Goal: Task Accomplishment & Management: Use online tool/utility

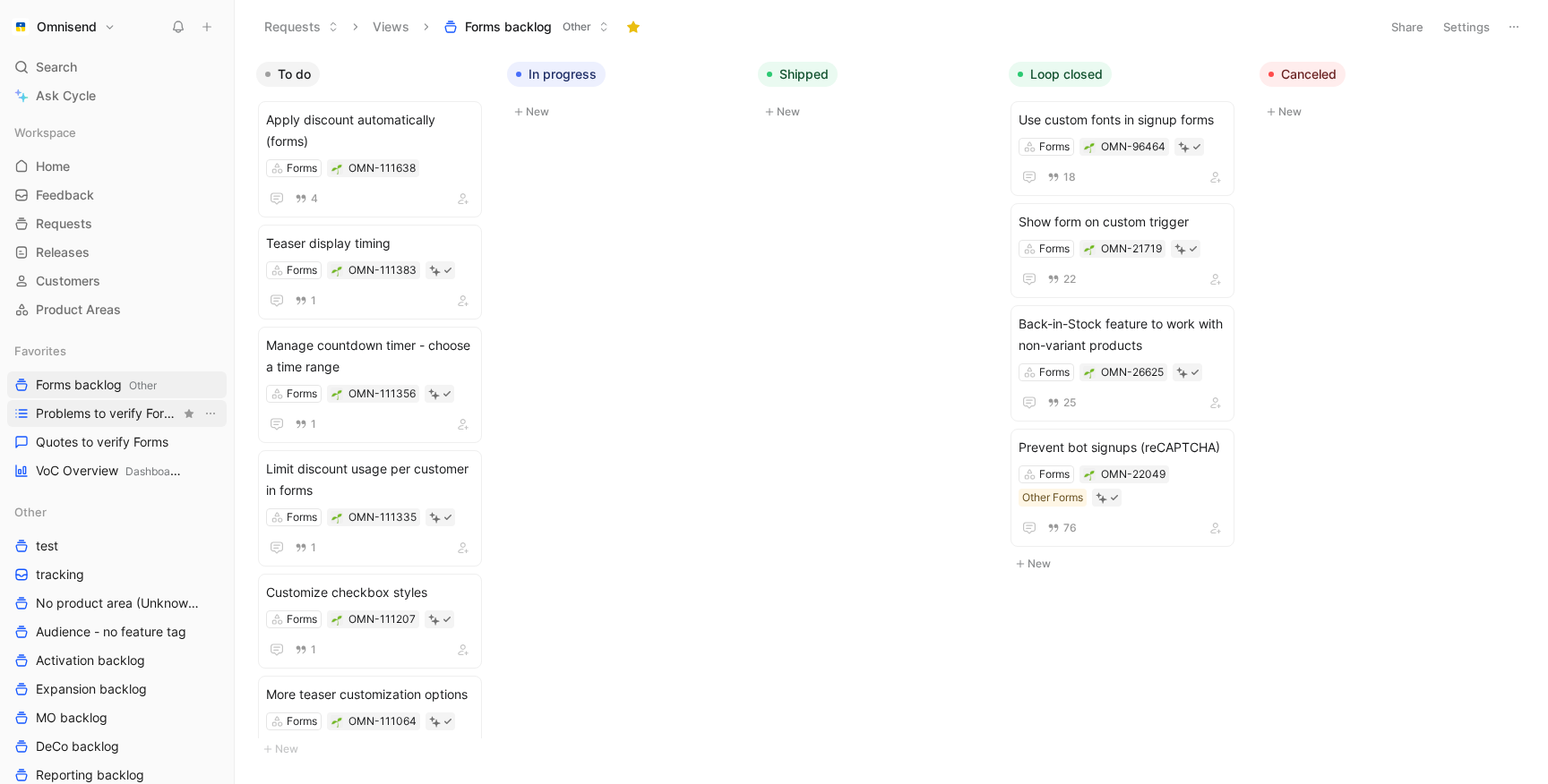
click at [96, 415] on span "Problems to verify Forms" at bounding box center [108, 413] width 144 height 18
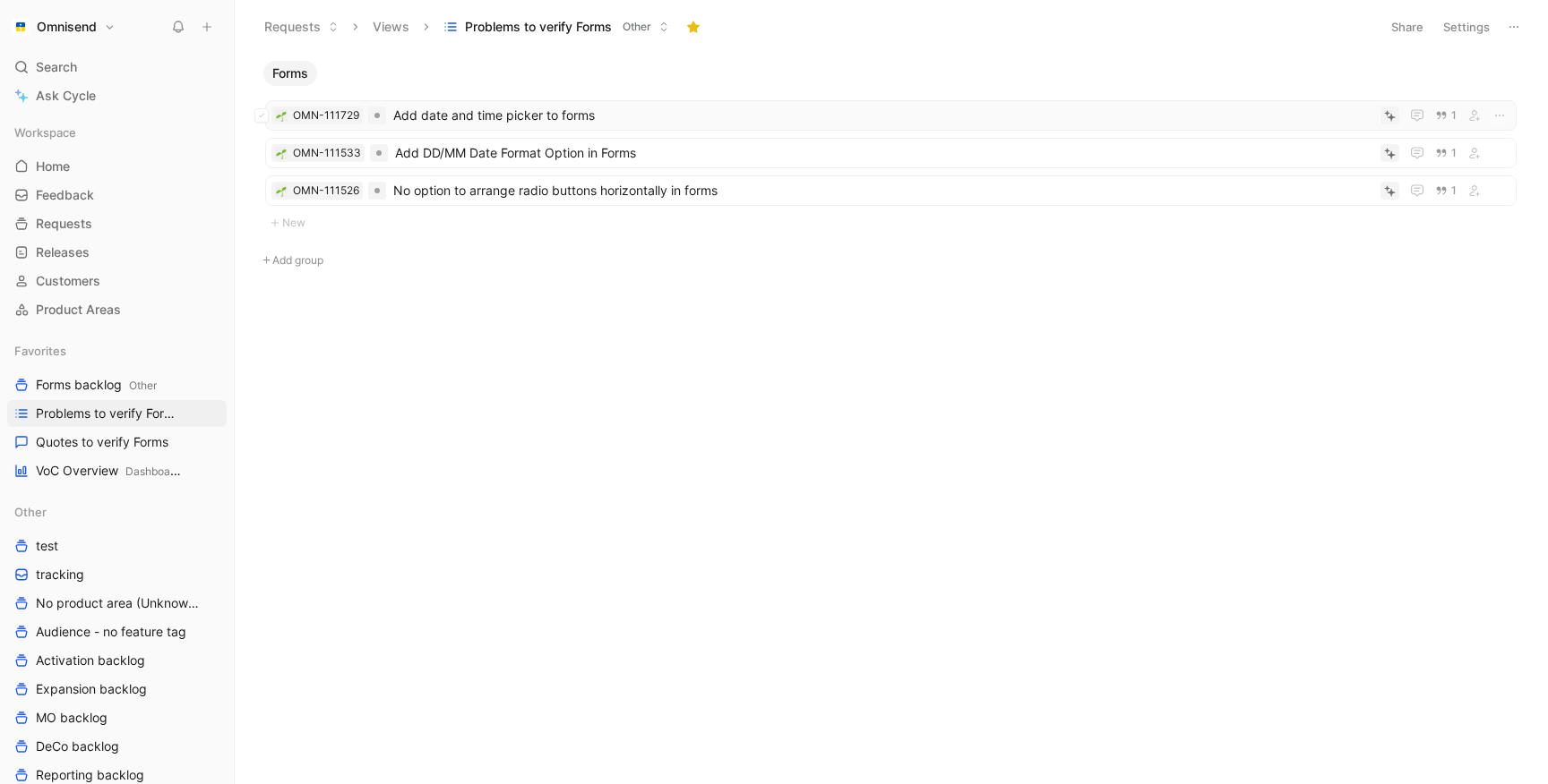
click at [436, 111] on span "Add date and time picker to forms" at bounding box center [883, 115] width 980 height 21
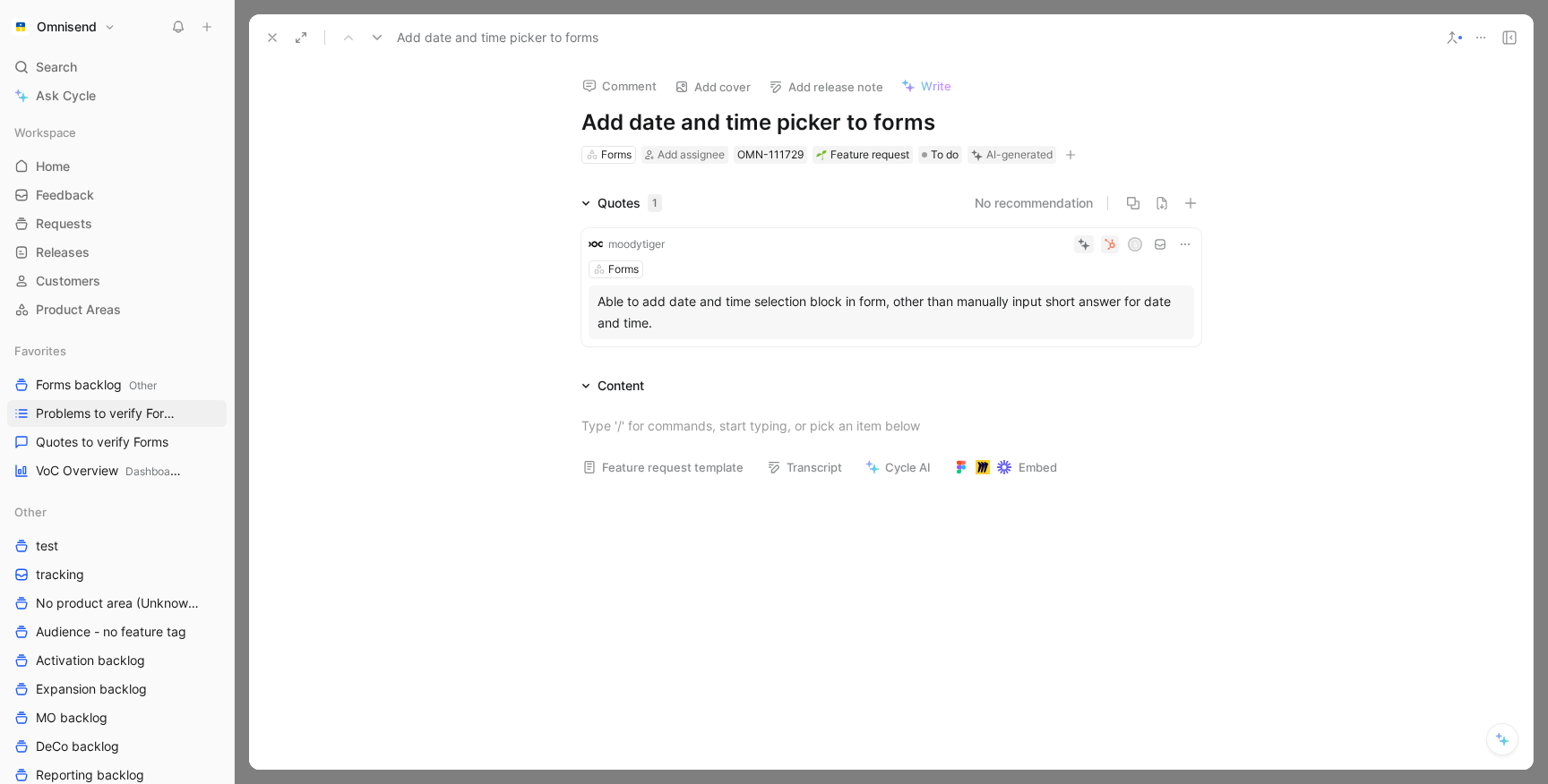
click at [732, 129] on h1 "Add date and time picker to forms" at bounding box center [891, 122] width 620 height 29
click at [413, 152] on div "Comment Add cover Add release note Write Calendar input field style Forms Add a…" at bounding box center [890, 415] width 1283 height 709
click at [275, 34] on use at bounding box center [272, 37] width 7 height 7
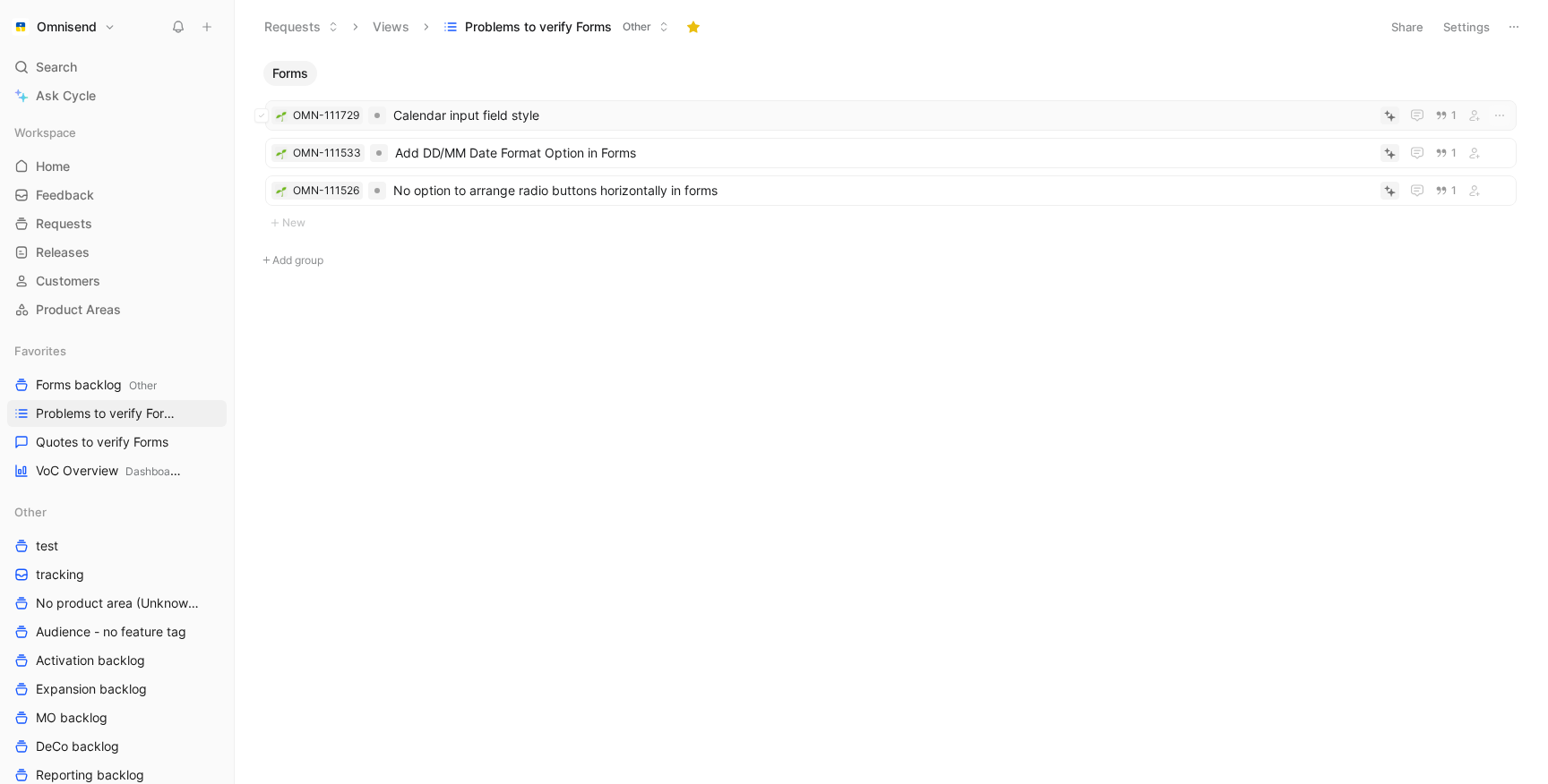
click at [478, 107] on span "Calendar input field style" at bounding box center [883, 115] width 980 height 21
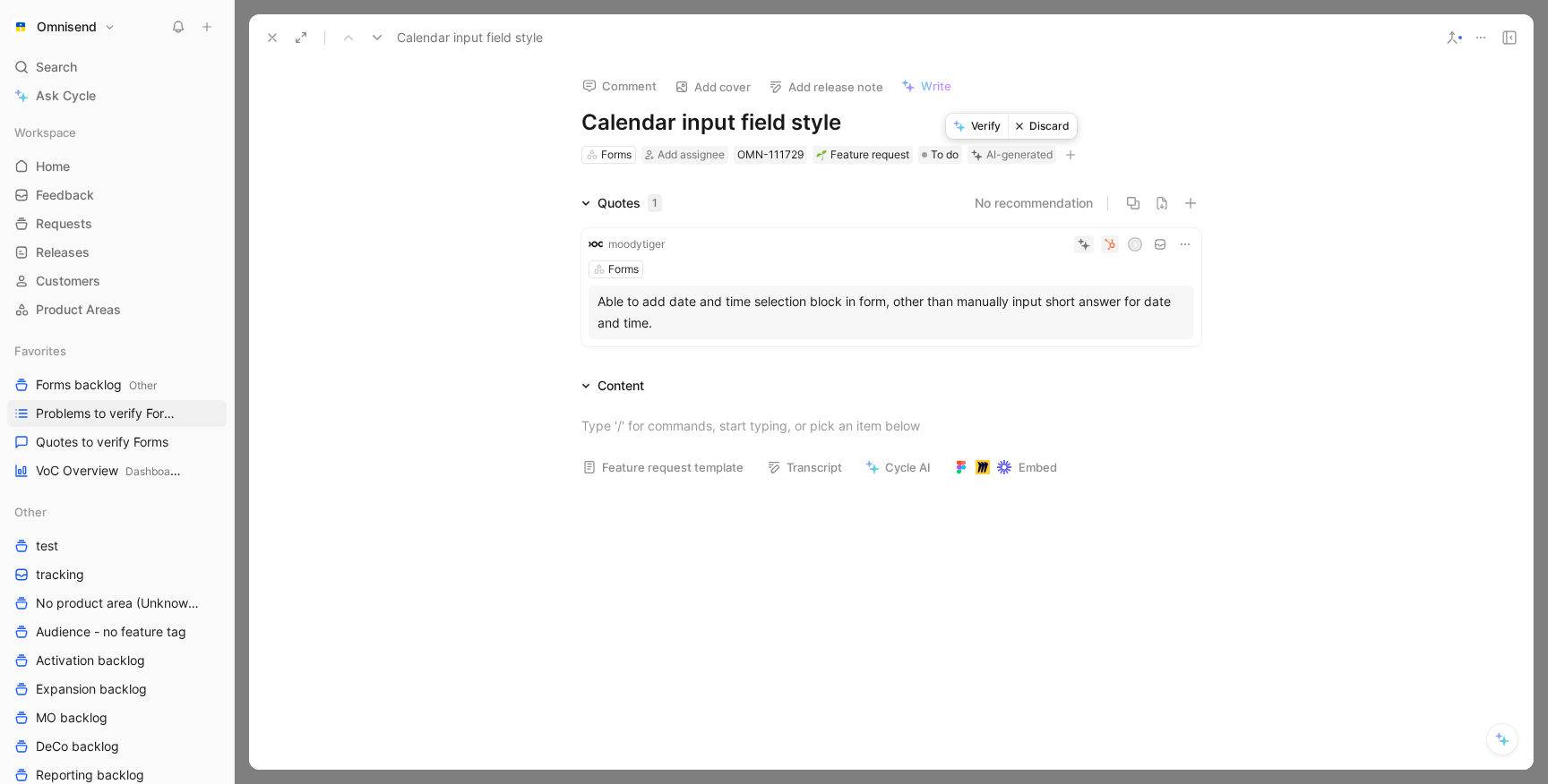
click at [974, 132] on button "Verify" at bounding box center [977, 126] width 62 height 25
click at [256, 36] on div "Calendar input field style" at bounding box center [890, 37] width 1283 height 47
click at [263, 36] on button at bounding box center [272, 37] width 25 height 25
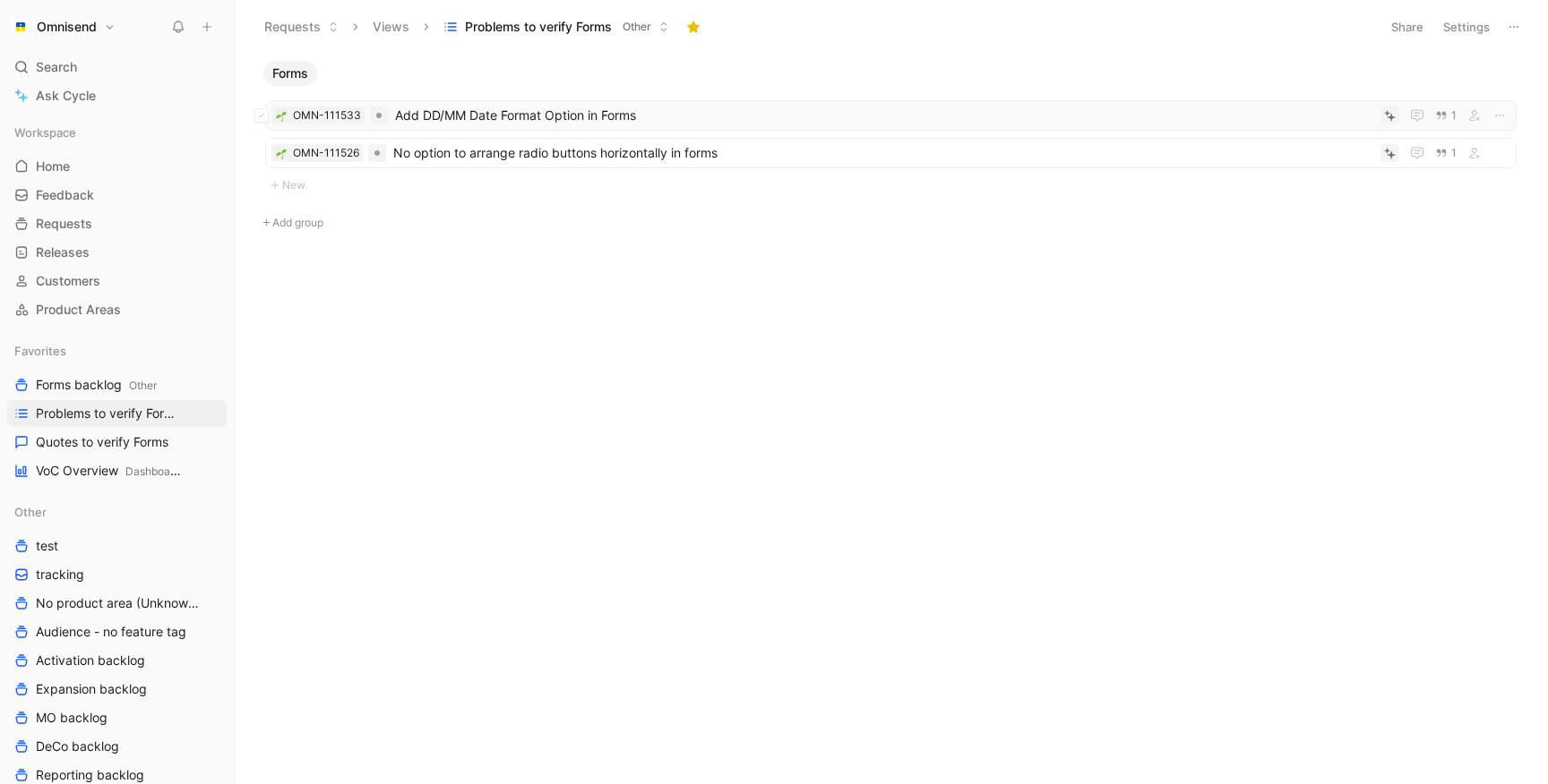
click at [508, 117] on span "Add DD/MM Date Format Option in Forms" at bounding box center [884, 115] width 978 height 21
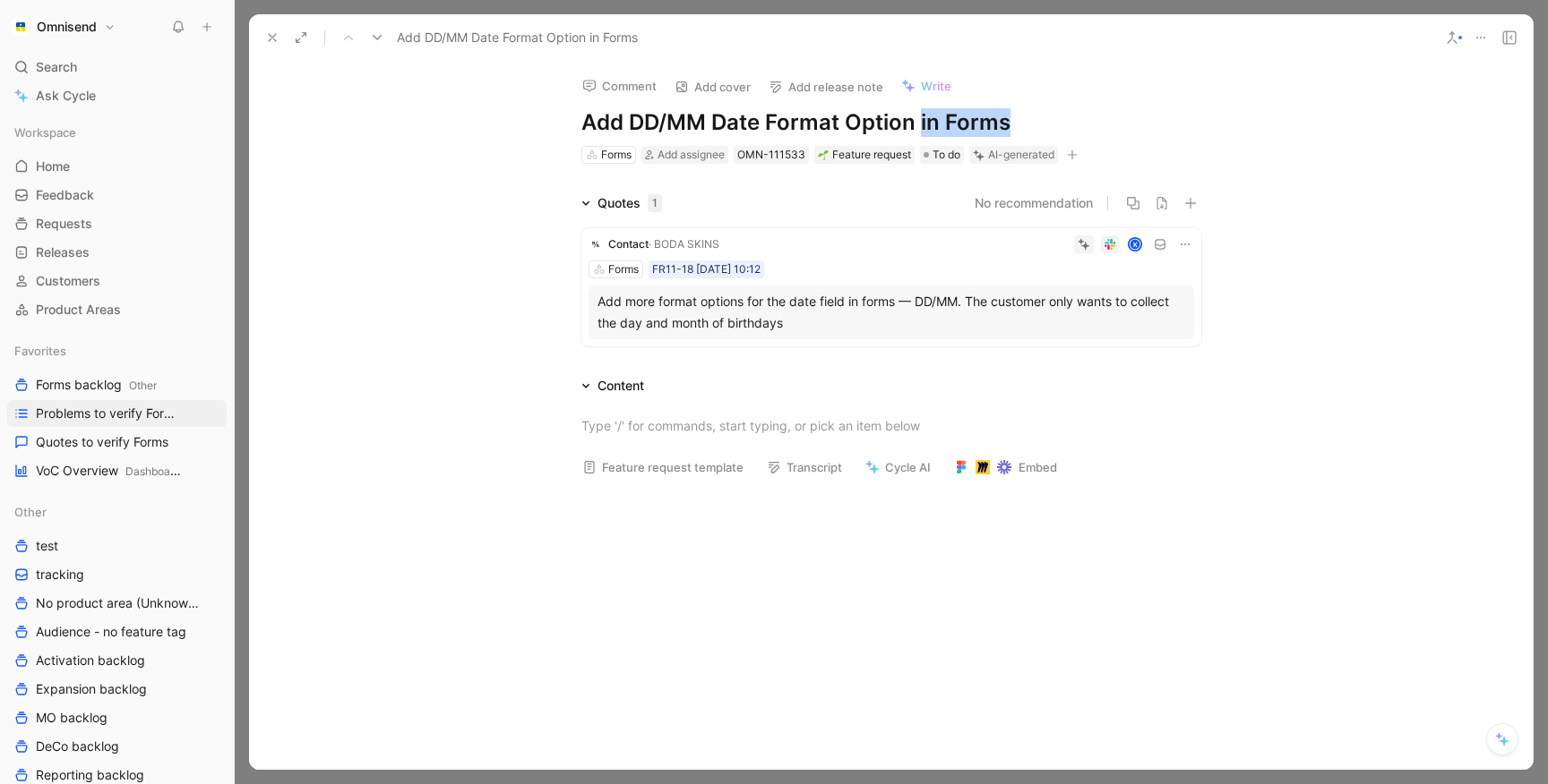
drag, startPoint x: 915, startPoint y: 118, endPoint x: 1008, endPoint y: 120, distance: 93.0
click at [1008, 120] on h1 "Add DD/MM Date Format Option in Forms" at bounding box center [891, 122] width 620 height 29
click at [606, 162] on div "Forms" at bounding box center [616, 154] width 31 height 18
type input "prof"
click at [614, 223] on span "iles & segments" at bounding box center [654, 221] width 92 height 15
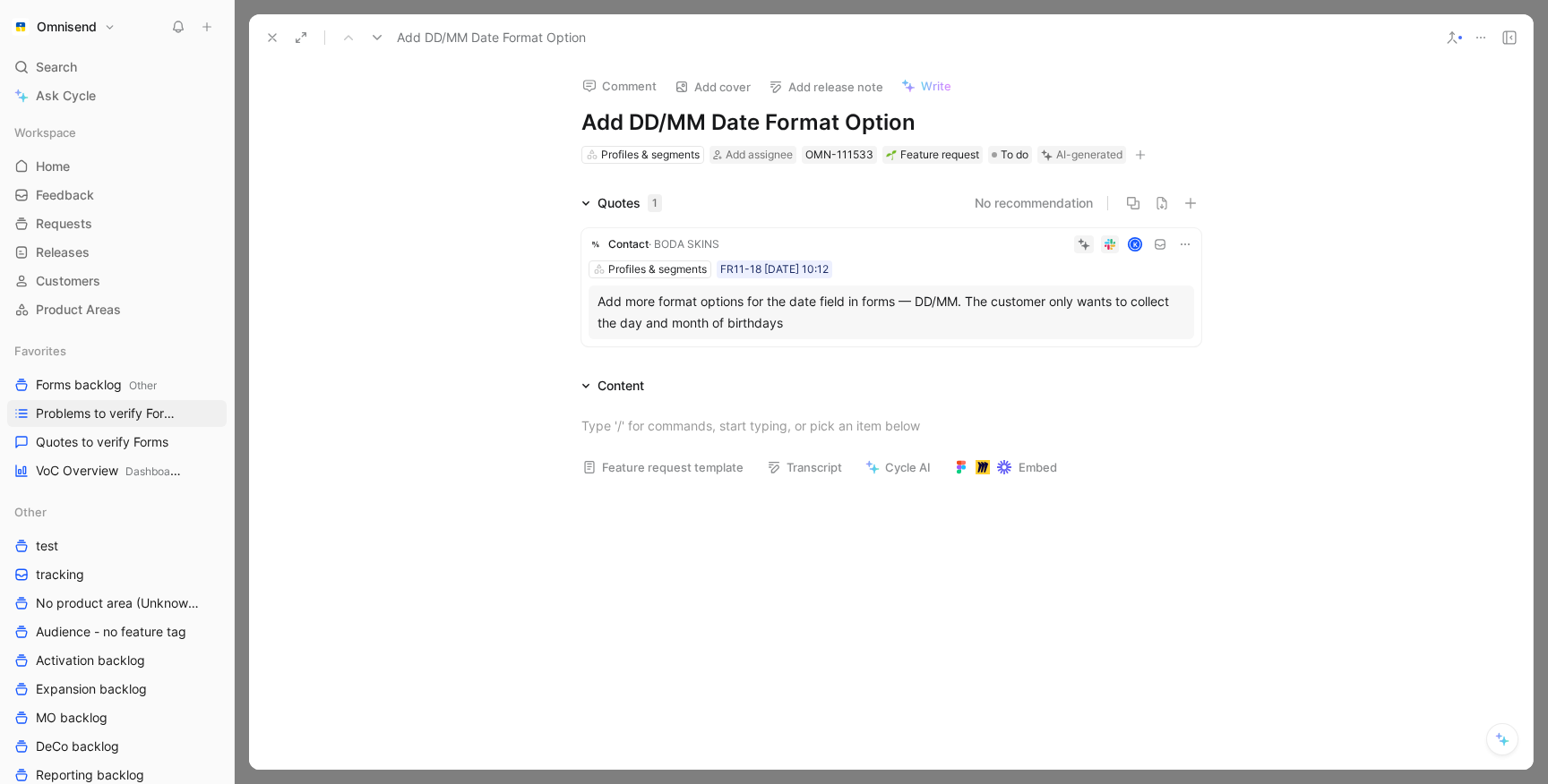
click at [783, 118] on h1 "Add DD/MM Date Format Option" at bounding box center [891, 122] width 620 height 29
click at [1417, 159] on div "Comment Add cover Add release note Write Collect birthday without year Profiles…" at bounding box center [890, 415] width 1283 height 709
click at [268, 34] on use at bounding box center [272, 37] width 7 height 7
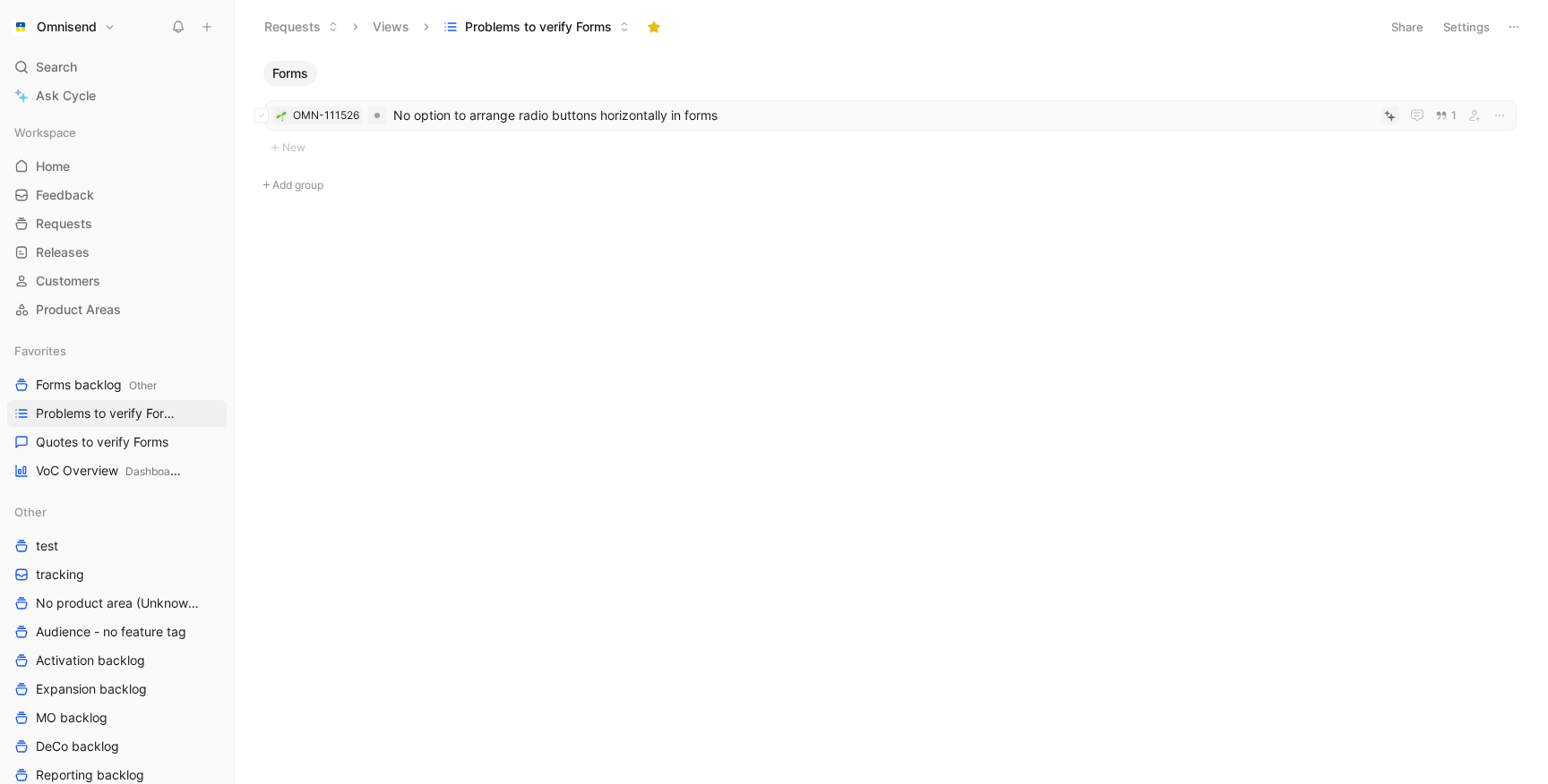
click at [597, 115] on span "No option to arrange radio buttons horizontally in forms" at bounding box center [883, 115] width 980 height 21
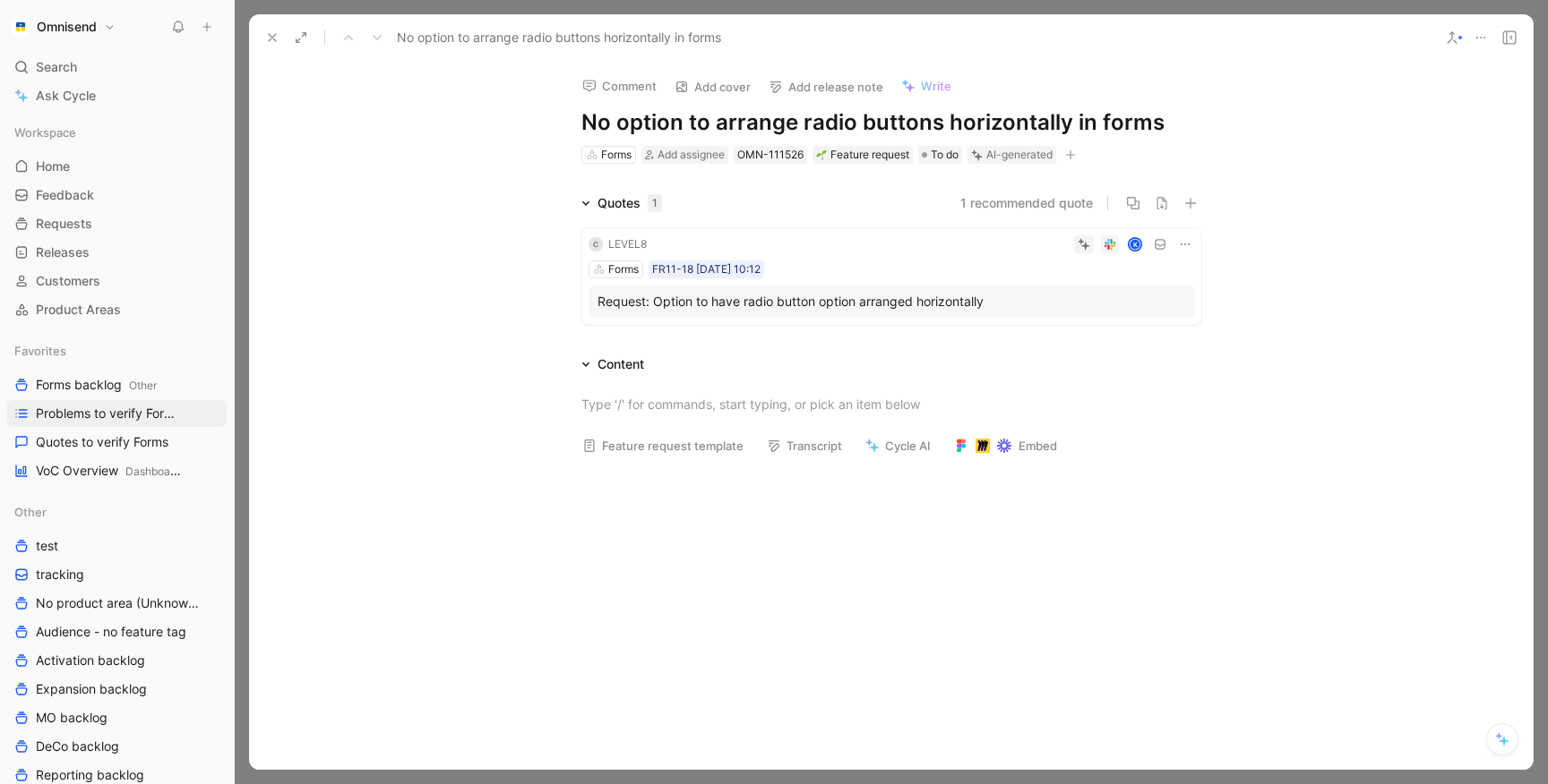
click at [777, 121] on h1 "No option to arrange radio buttons horizontally in forms" at bounding box center [891, 122] width 620 height 29
click at [992, 160] on div "AI-generated" at bounding box center [1019, 154] width 66 height 18
click at [1150, 84] on div "Comment Add cover Add release note Write" at bounding box center [887, 80] width 627 height 36
click at [978, 134] on button "Verify" at bounding box center [978, 126] width 62 height 25
click at [273, 36] on use at bounding box center [272, 37] width 7 height 7
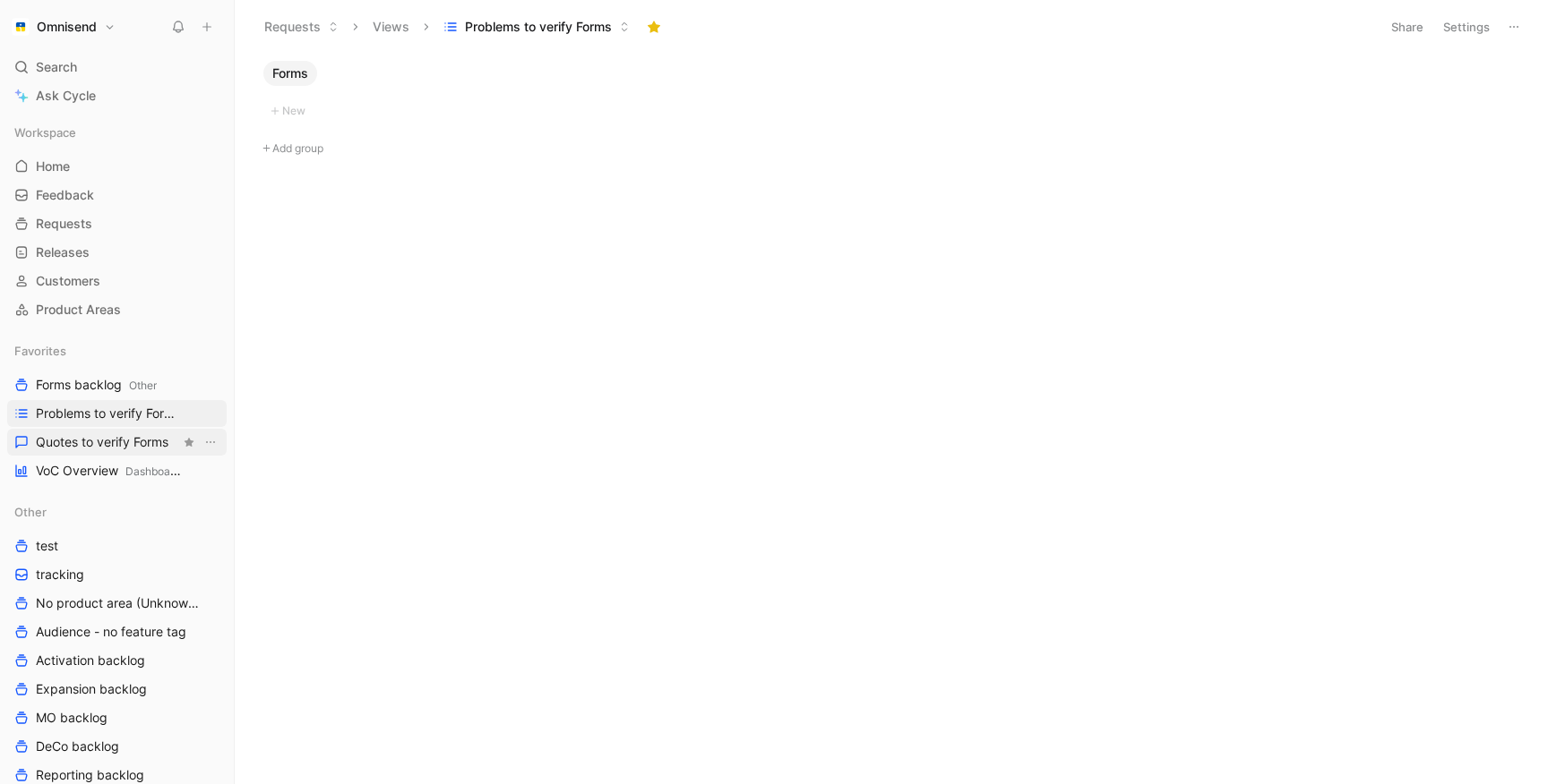
click at [109, 435] on span "Quotes to verify Forms" at bounding box center [102, 442] width 133 height 18
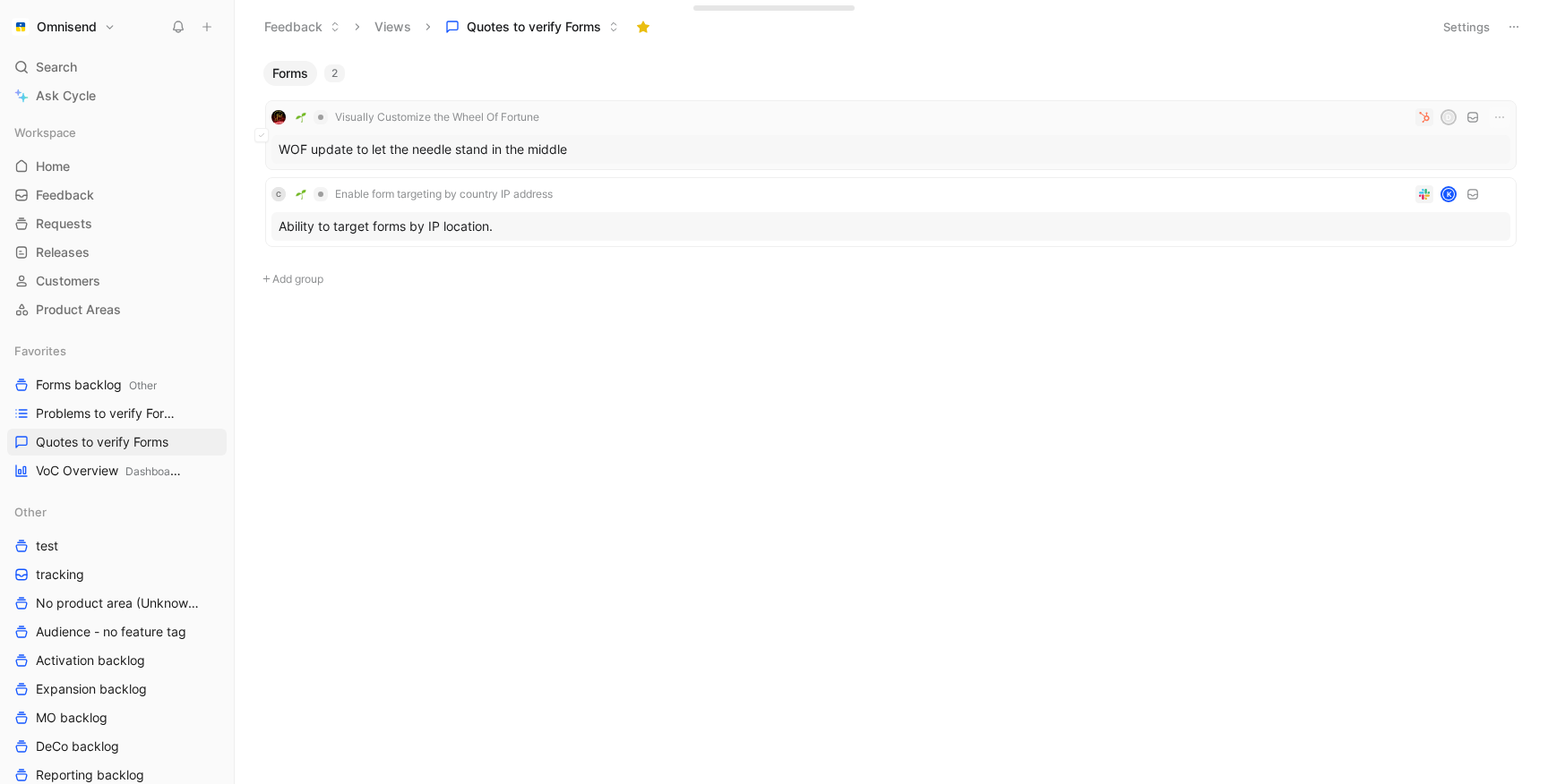
click at [647, 139] on div "WOF update to let the needle stand in the middle" at bounding box center [890, 150] width 1239 height 29
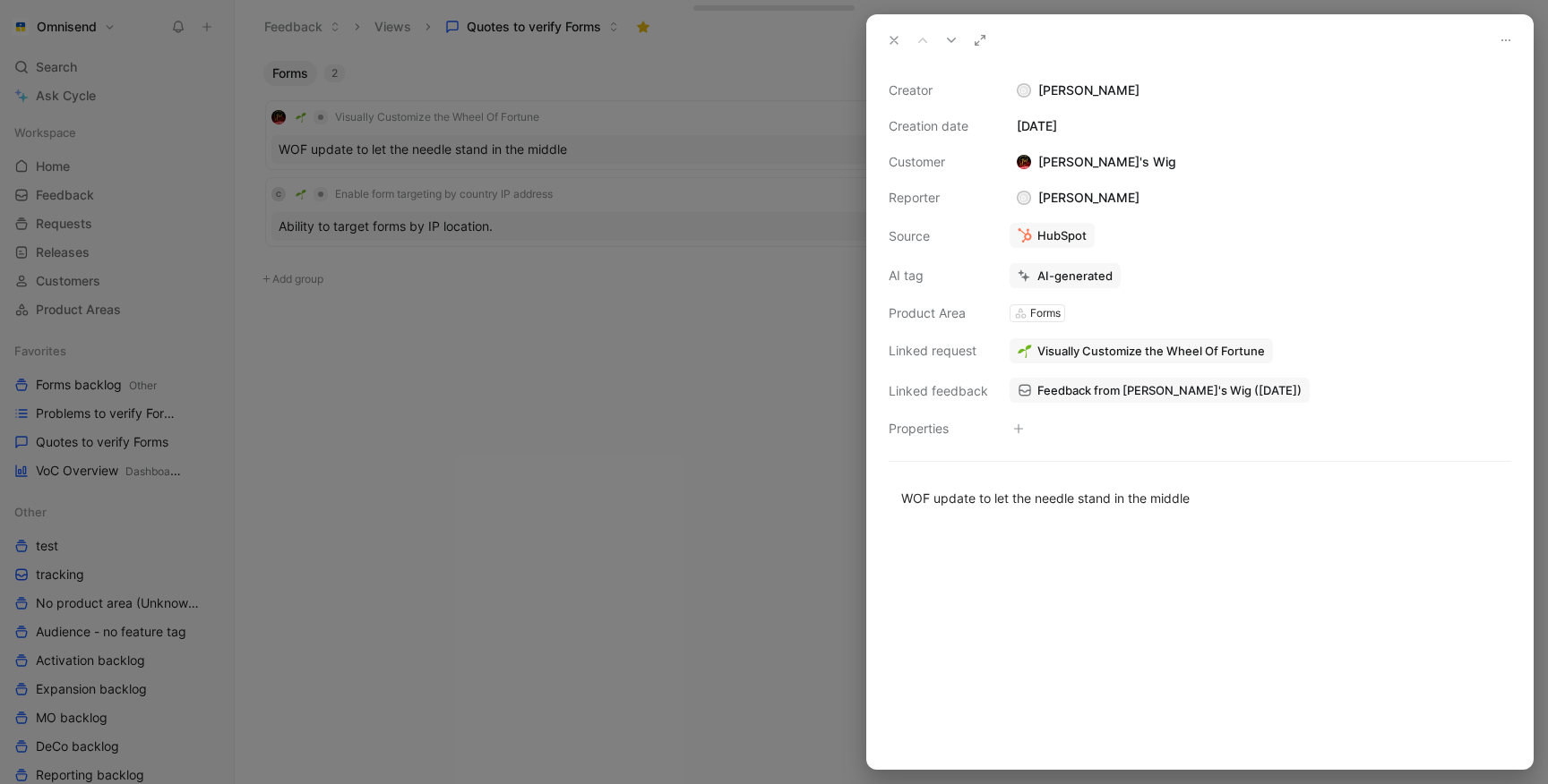
click at [1507, 40] on icon at bounding box center [1505, 39] width 14 height 14
click at [1025, 250] on button "Verify" at bounding box center [1030, 243] width 62 height 25
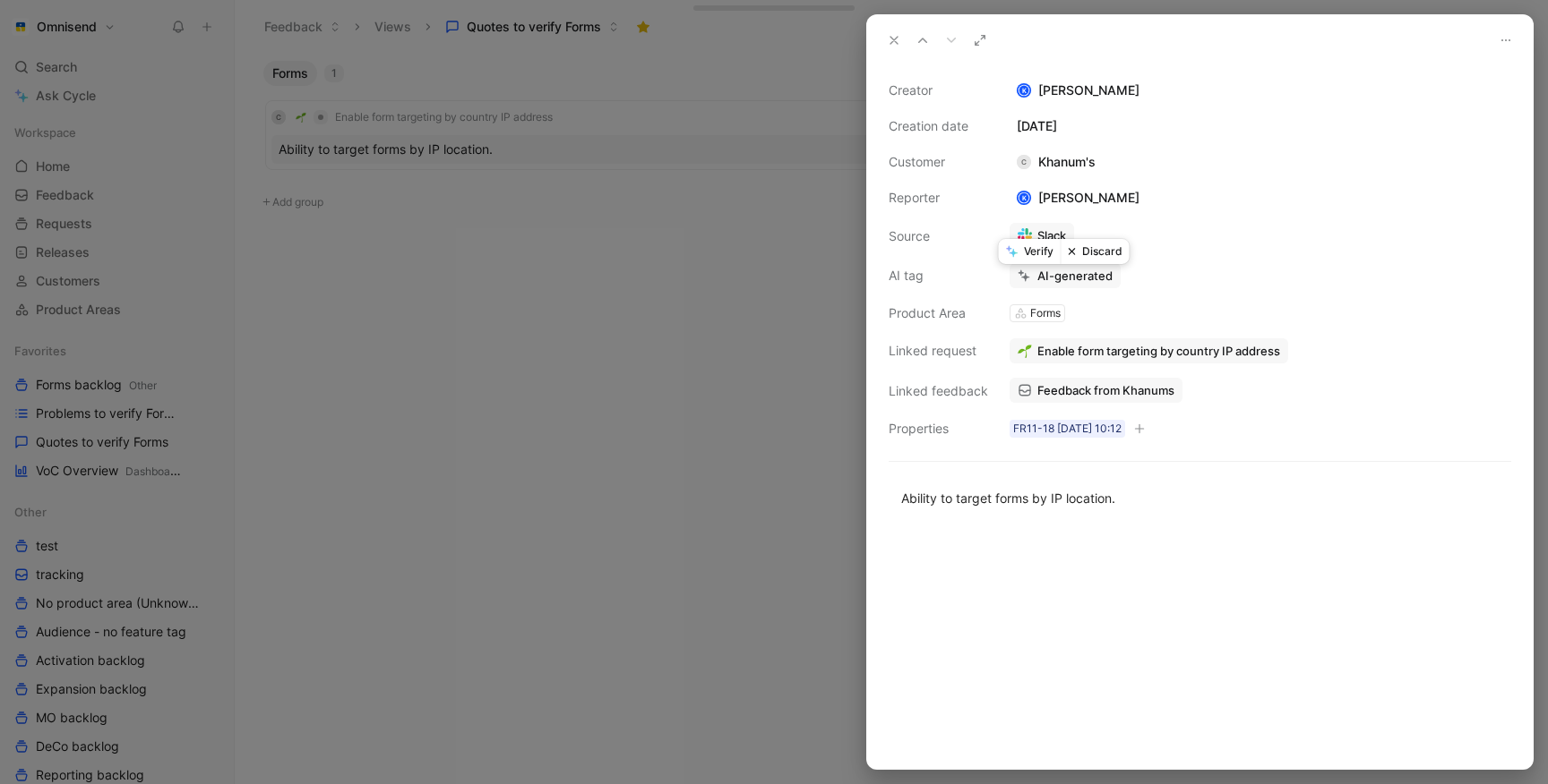
click at [640, 282] on div at bounding box center [774, 392] width 1548 height 784
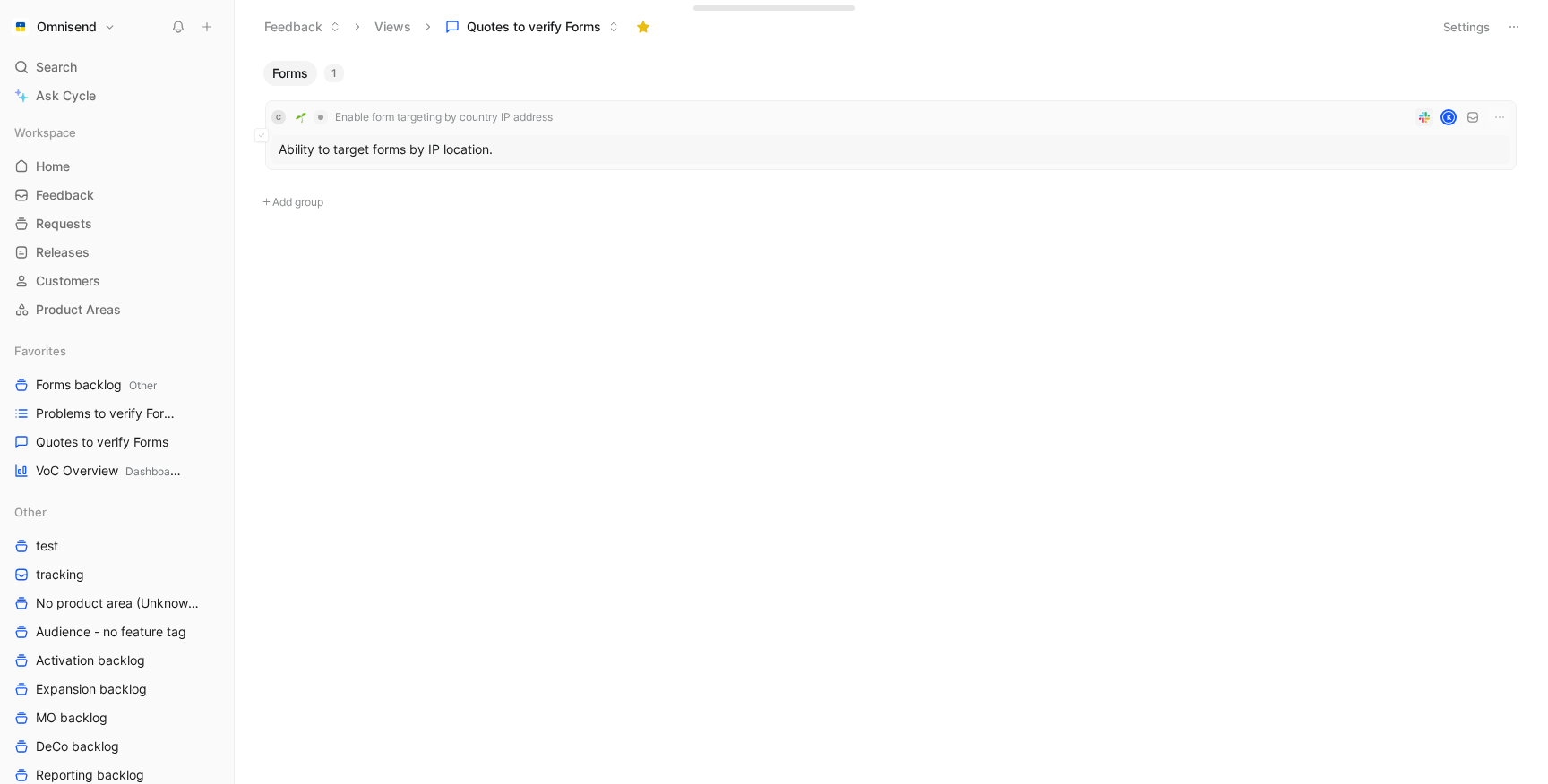
click at [640, 144] on div "Ability to target forms by IP location." at bounding box center [890, 150] width 1239 height 29
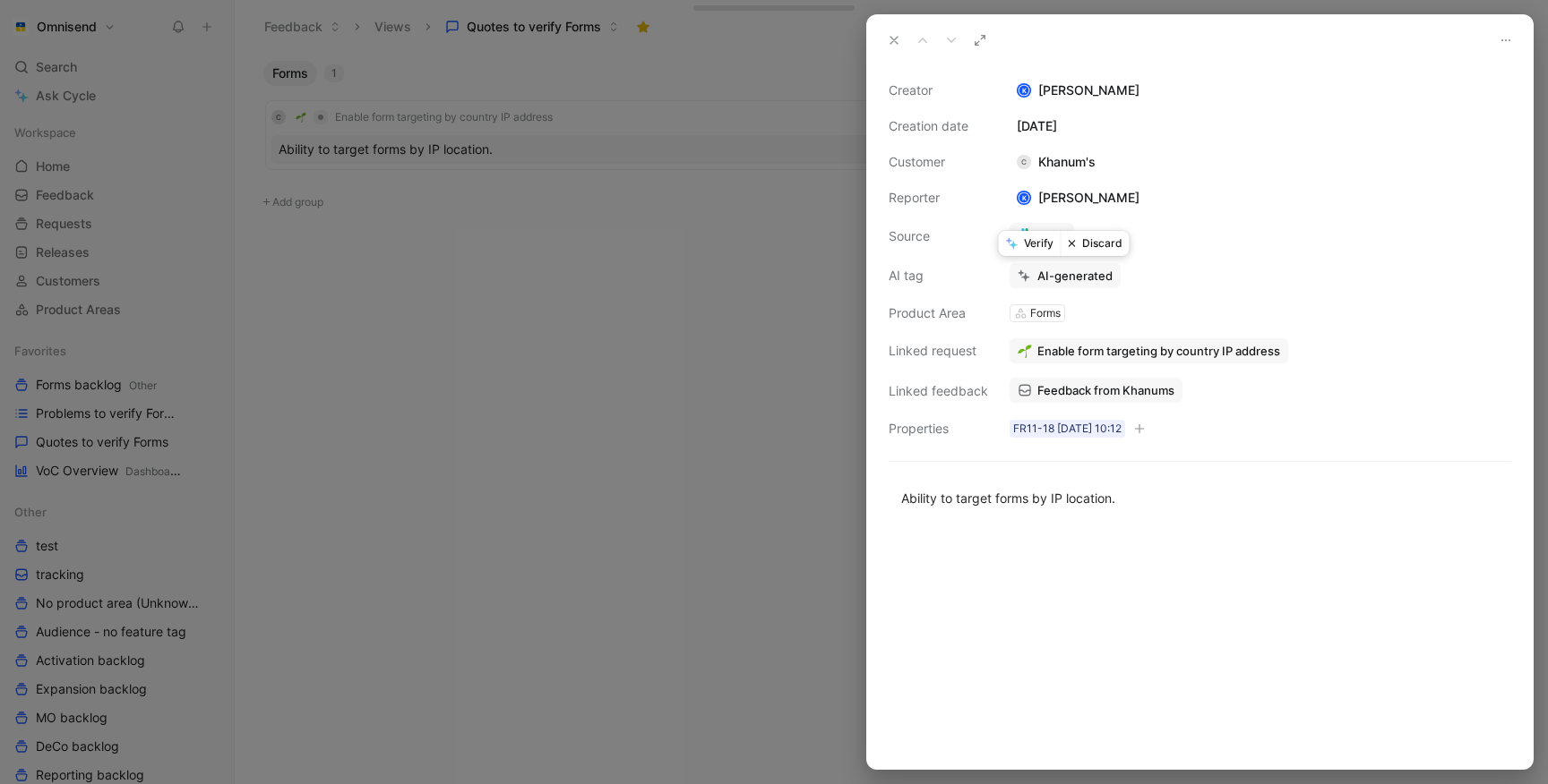
click at [1032, 244] on button "Verify" at bounding box center [1030, 243] width 62 height 25
click at [562, 364] on div at bounding box center [774, 392] width 1548 height 784
